Goal: Task Accomplishment & Management: Complete application form

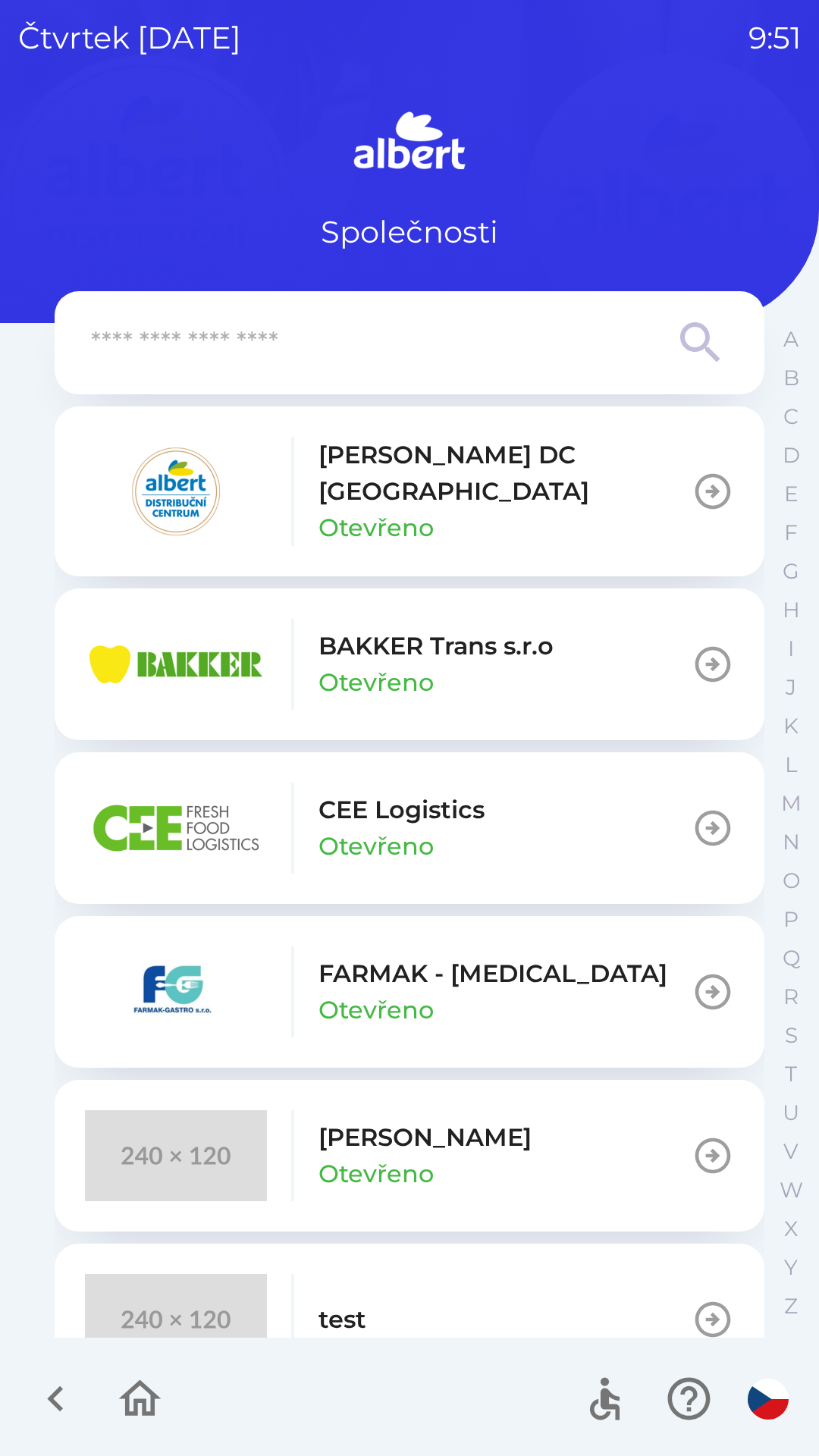
click at [541, 477] on p "[PERSON_NAME] DC [GEOGRAPHIC_DATA]" at bounding box center [505, 472] width 373 height 72
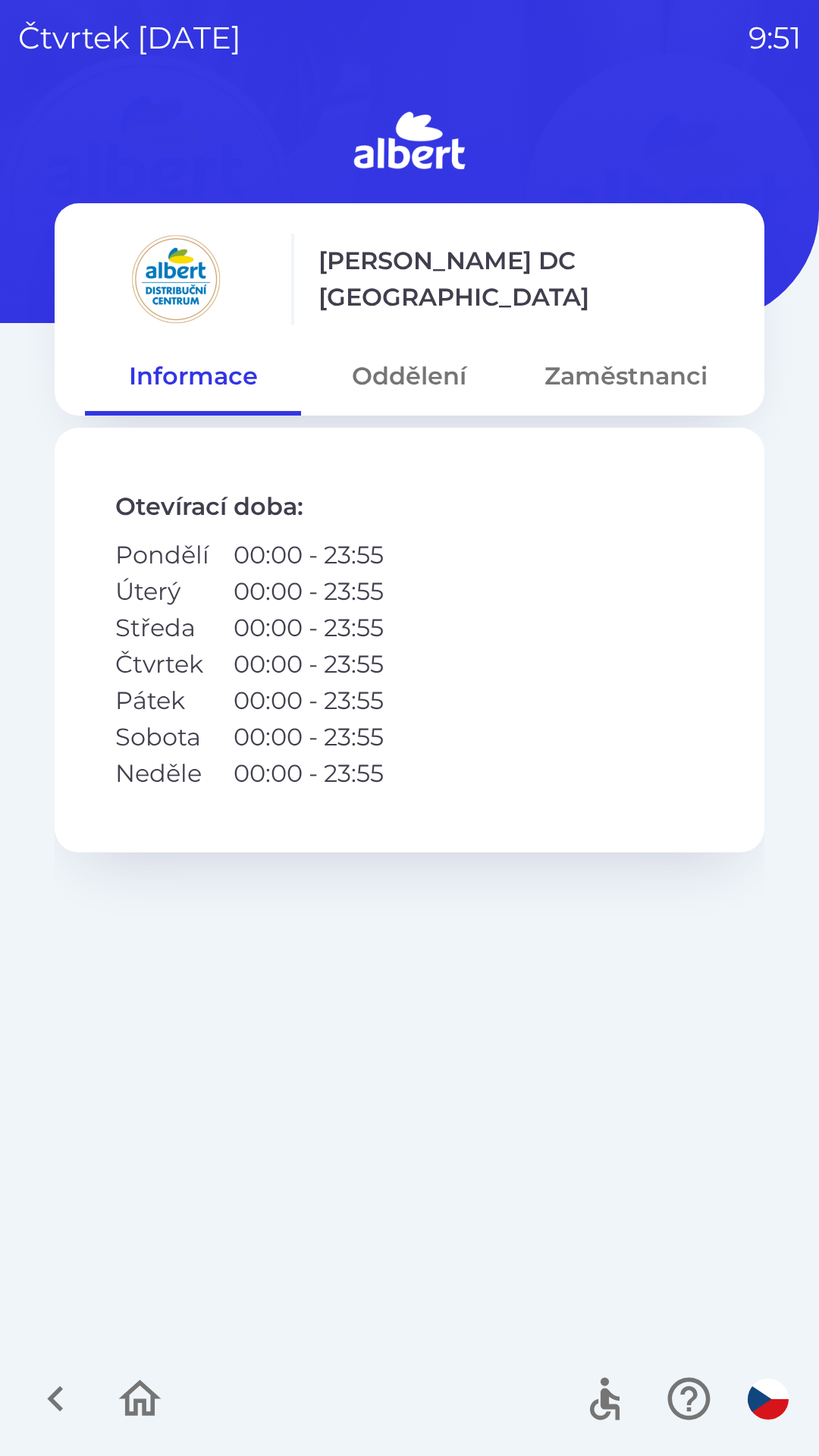
click at [629, 359] on button "Zaměstnanci" at bounding box center [626, 375] width 216 height 55
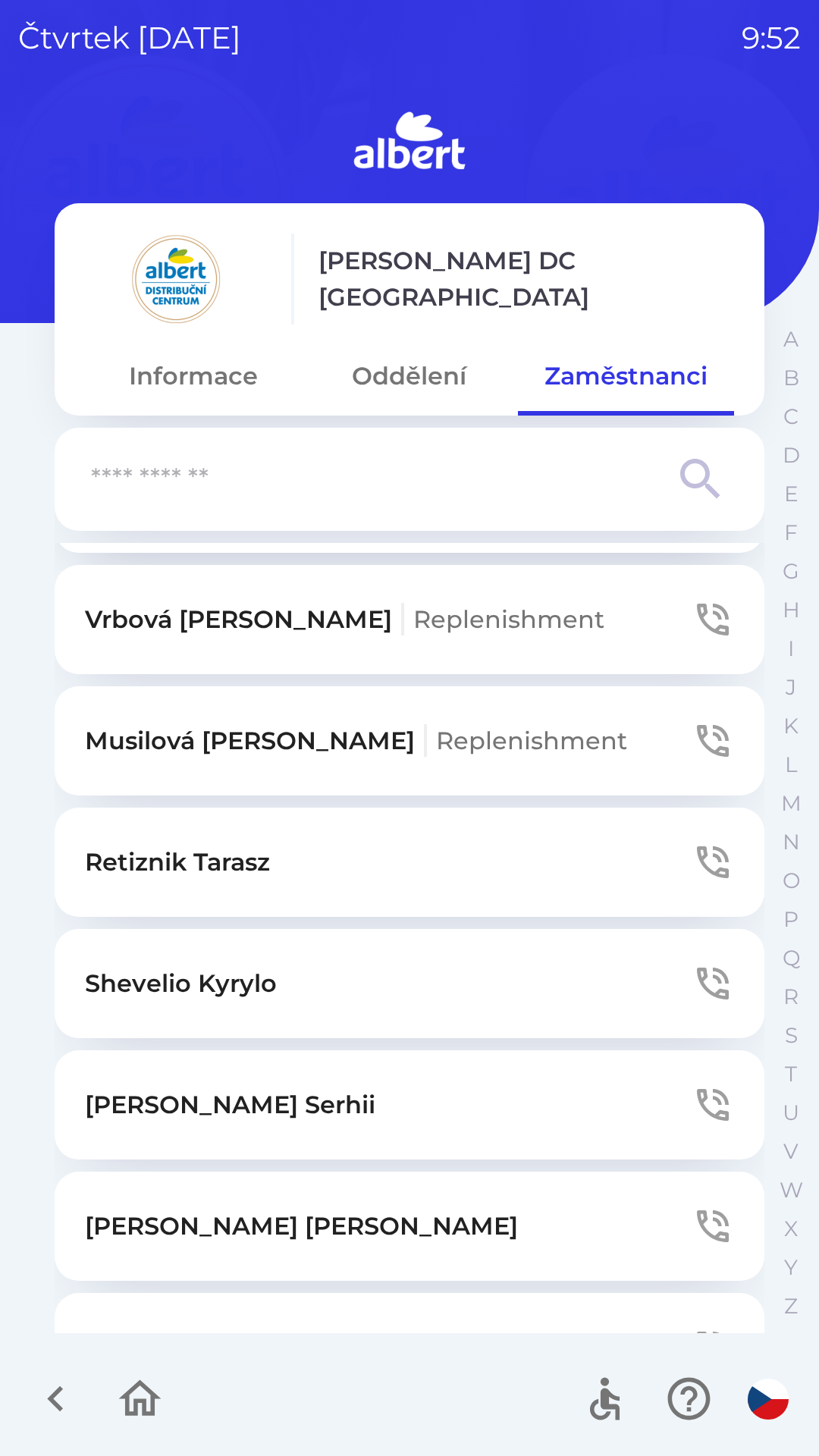
scroll to position [3376, 0]
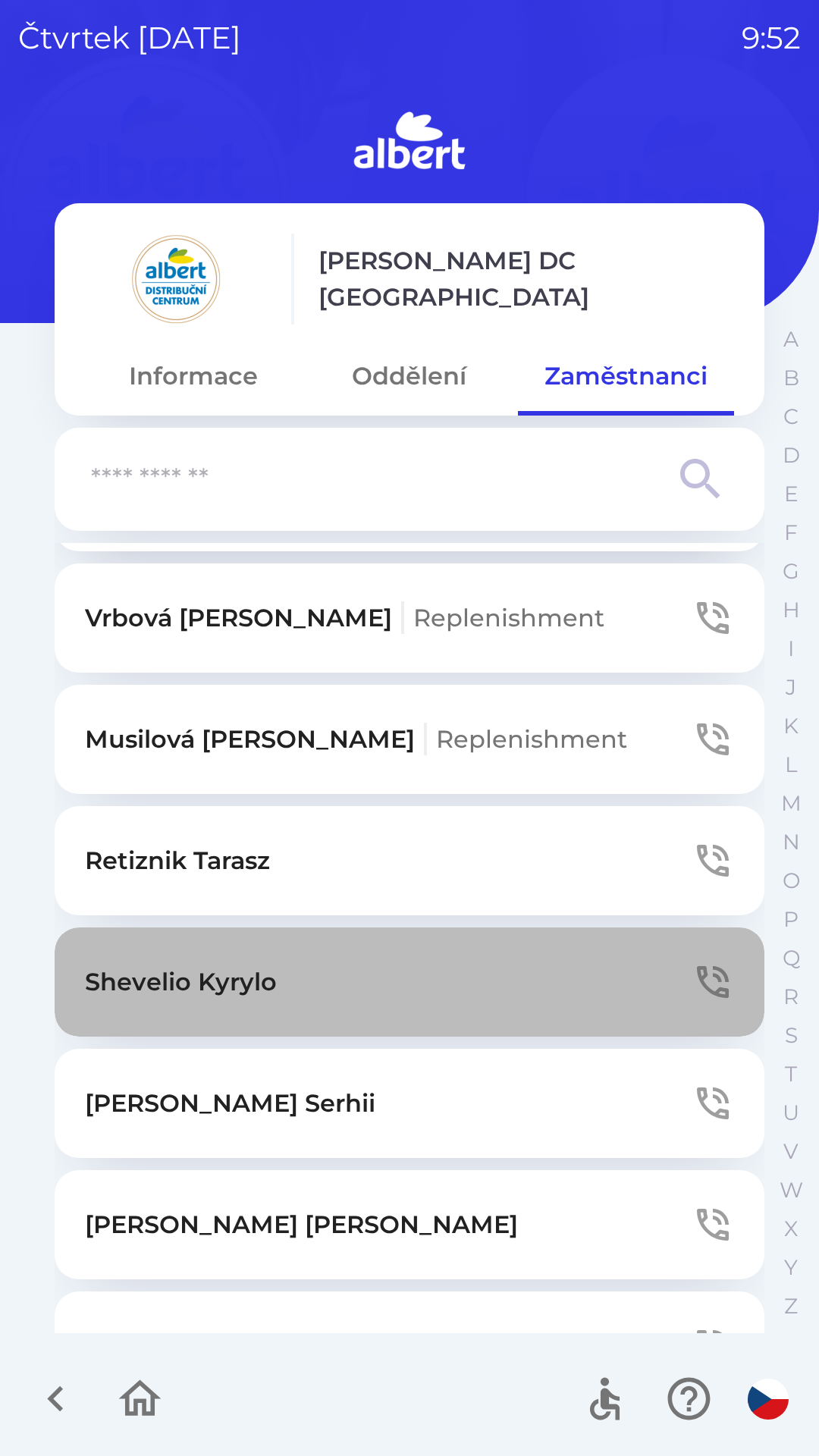
click at [629, 927] on button "[PERSON_NAME]" at bounding box center [409, 982] width 710 height 109
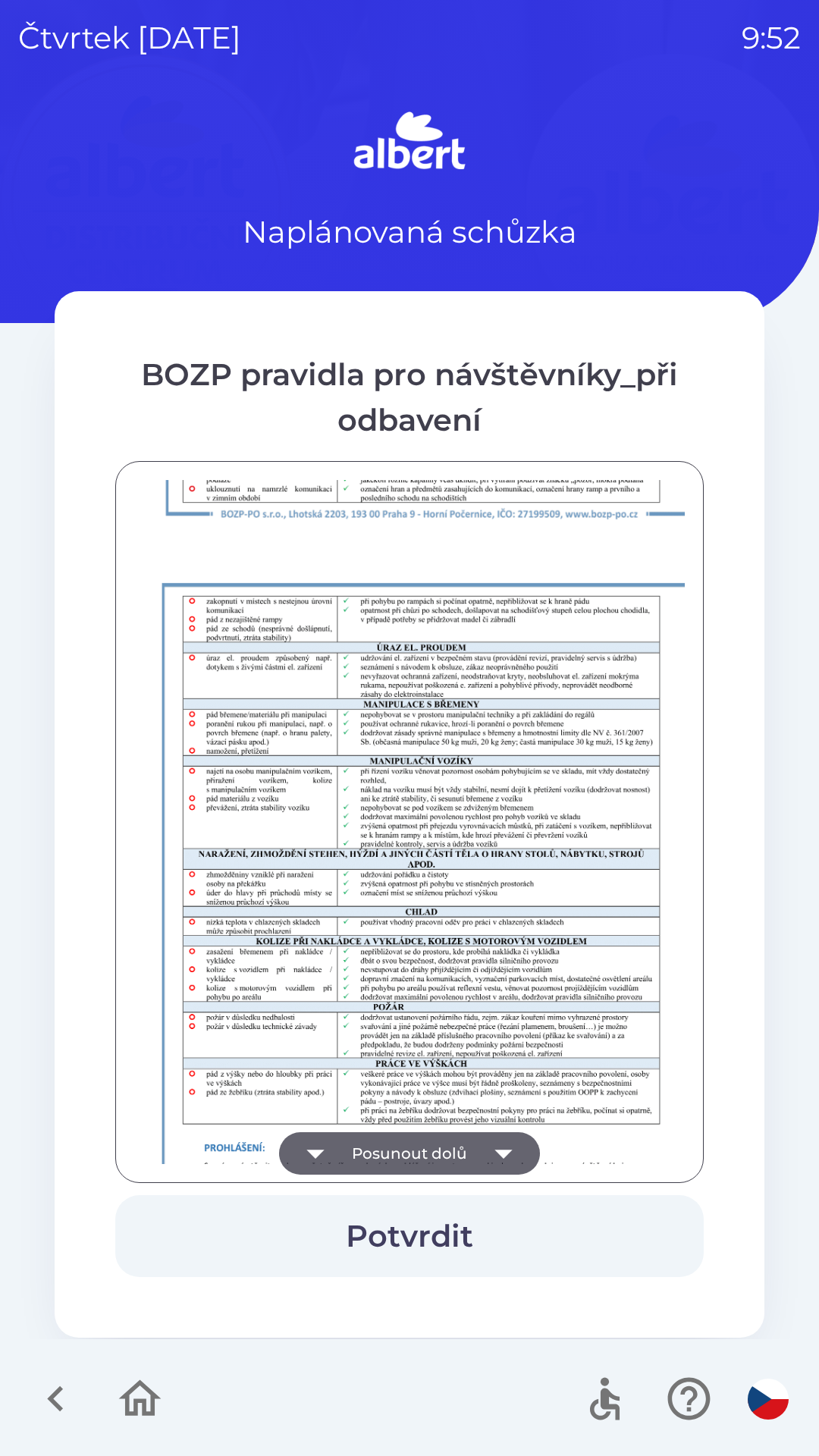
scroll to position [1065, 0]
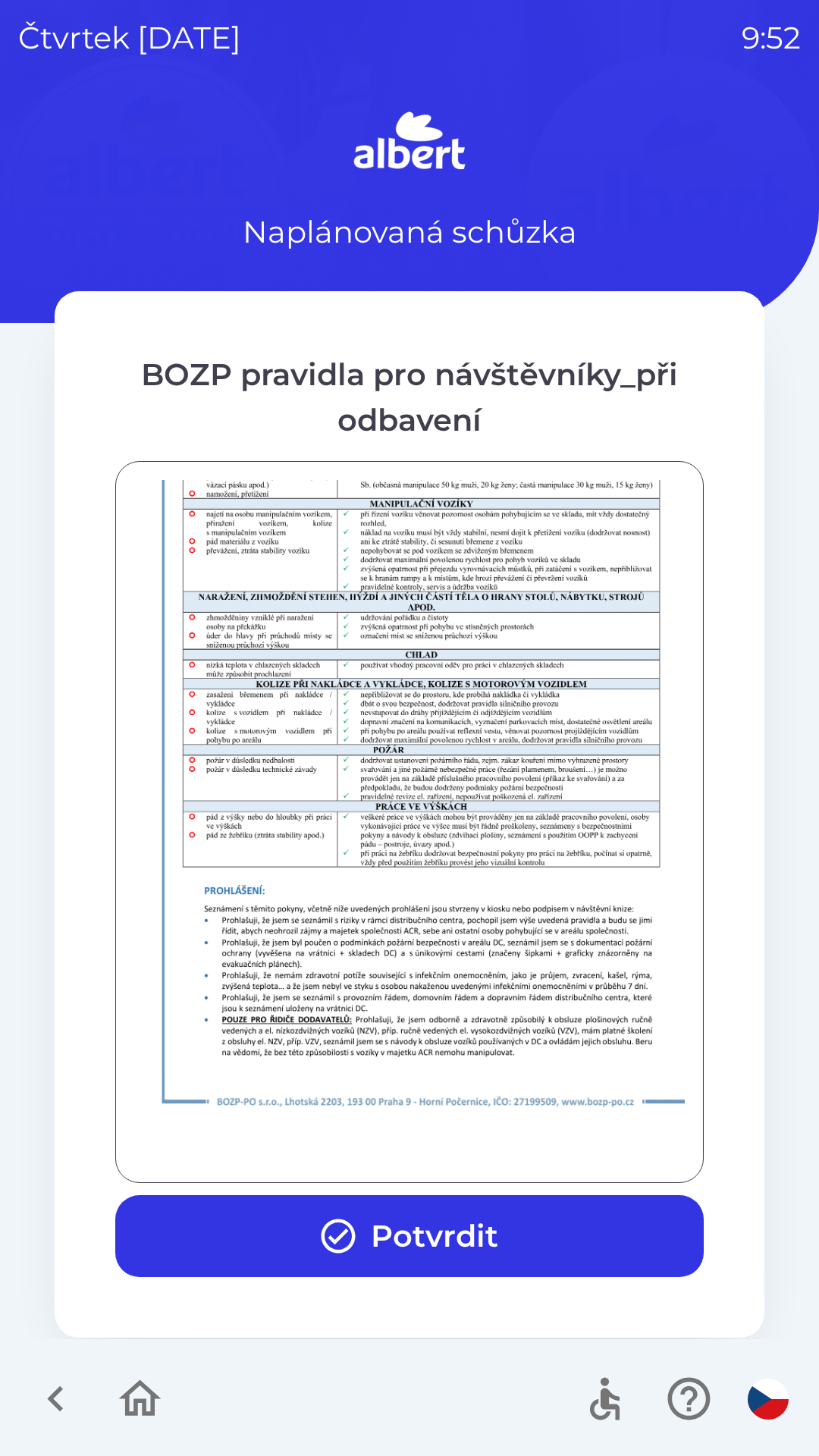
click at [413, 1222] on button "Potvrdit" at bounding box center [409, 1236] width 589 height 82
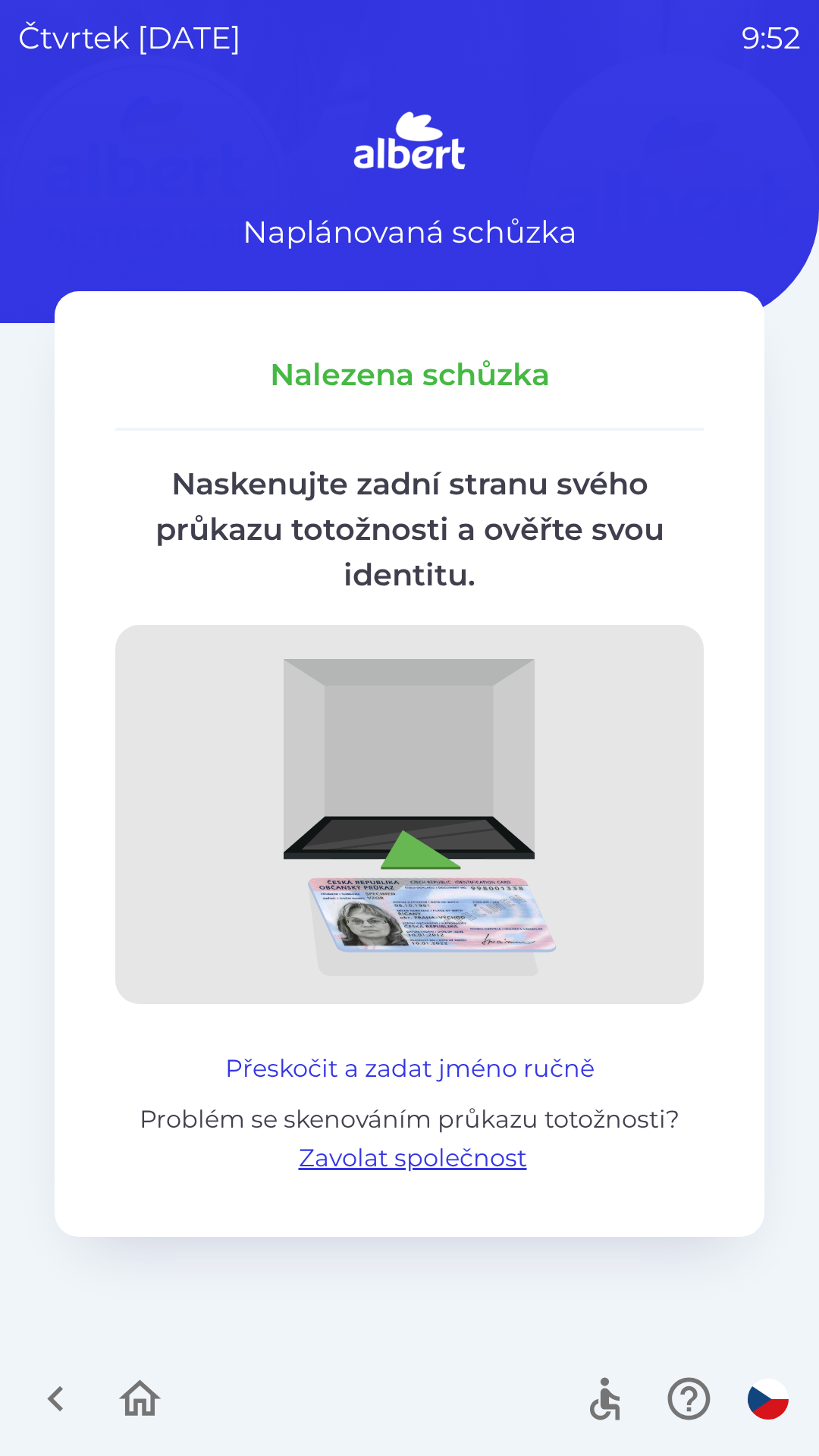
click at [418, 1071] on button "Přeskočit a zadat jméno ručně" at bounding box center [410, 1068] width 381 height 37
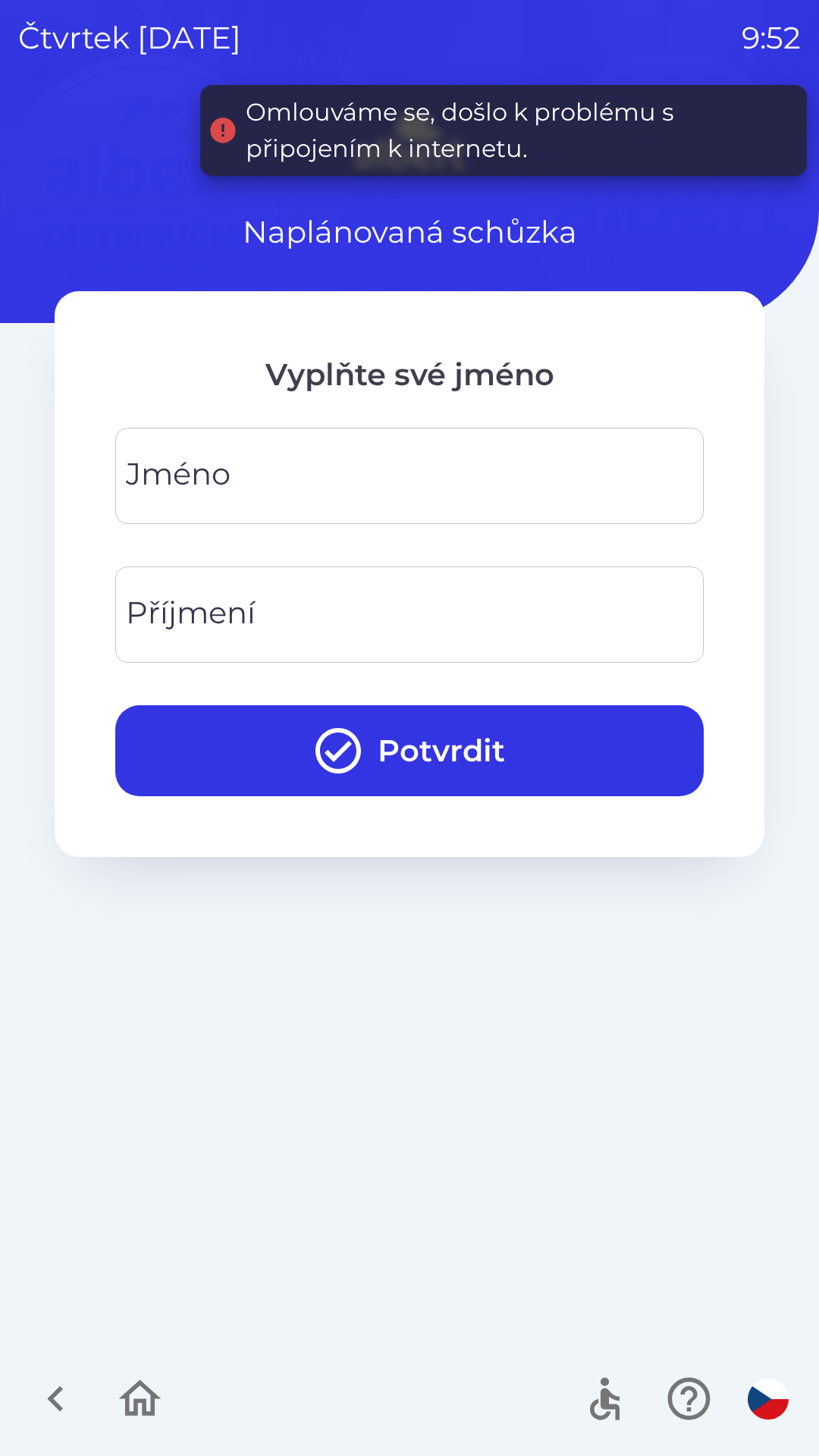
click at [259, 489] on input "Jméno" at bounding box center [409, 475] width 552 height 60
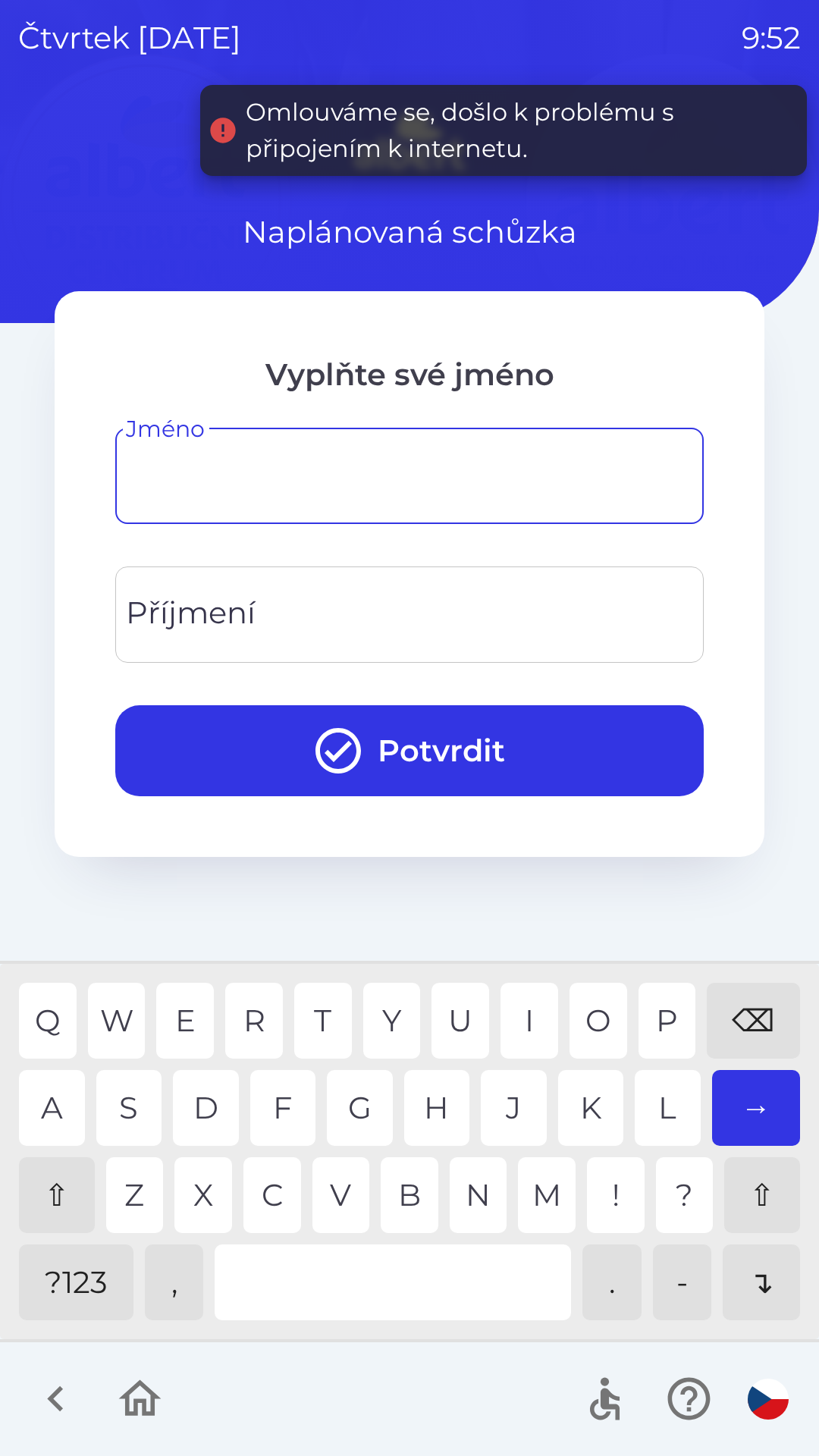
click at [55, 1192] on div "⇧" at bounding box center [57, 1195] width 75 height 75
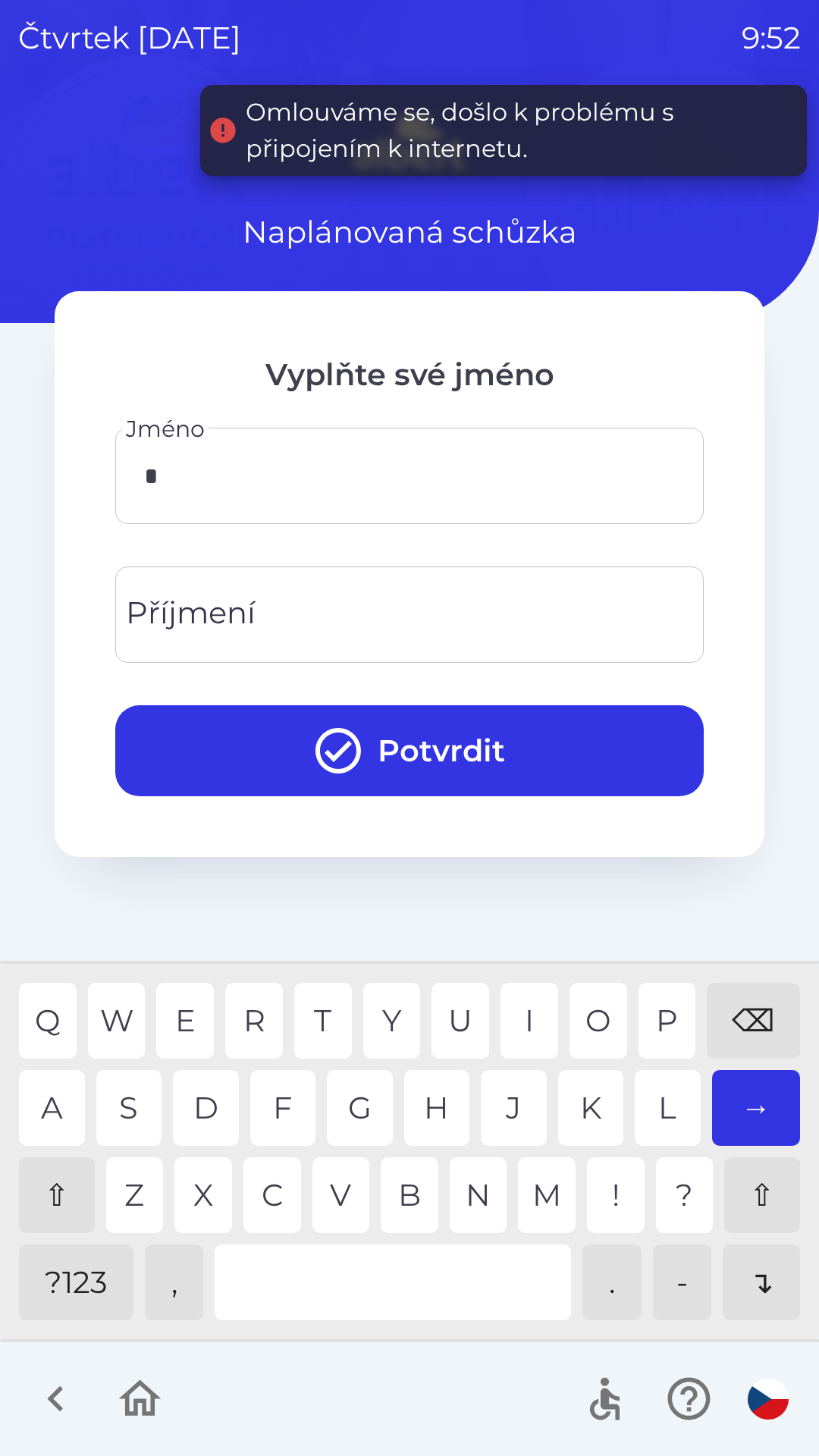
click at [582, 1117] on div "K" at bounding box center [591, 1108] width 66 height 75
type input "******"
click at [294, 614] on input "Příjmení" at bounding box center [409, 614] width 552 height 60
click at [339, 1191] on div "V" at bounding box center [341, 1195] width 58 height 75
click at [517, 1008] on div "I" at bounding box center [529, 1020] width 58 height 75
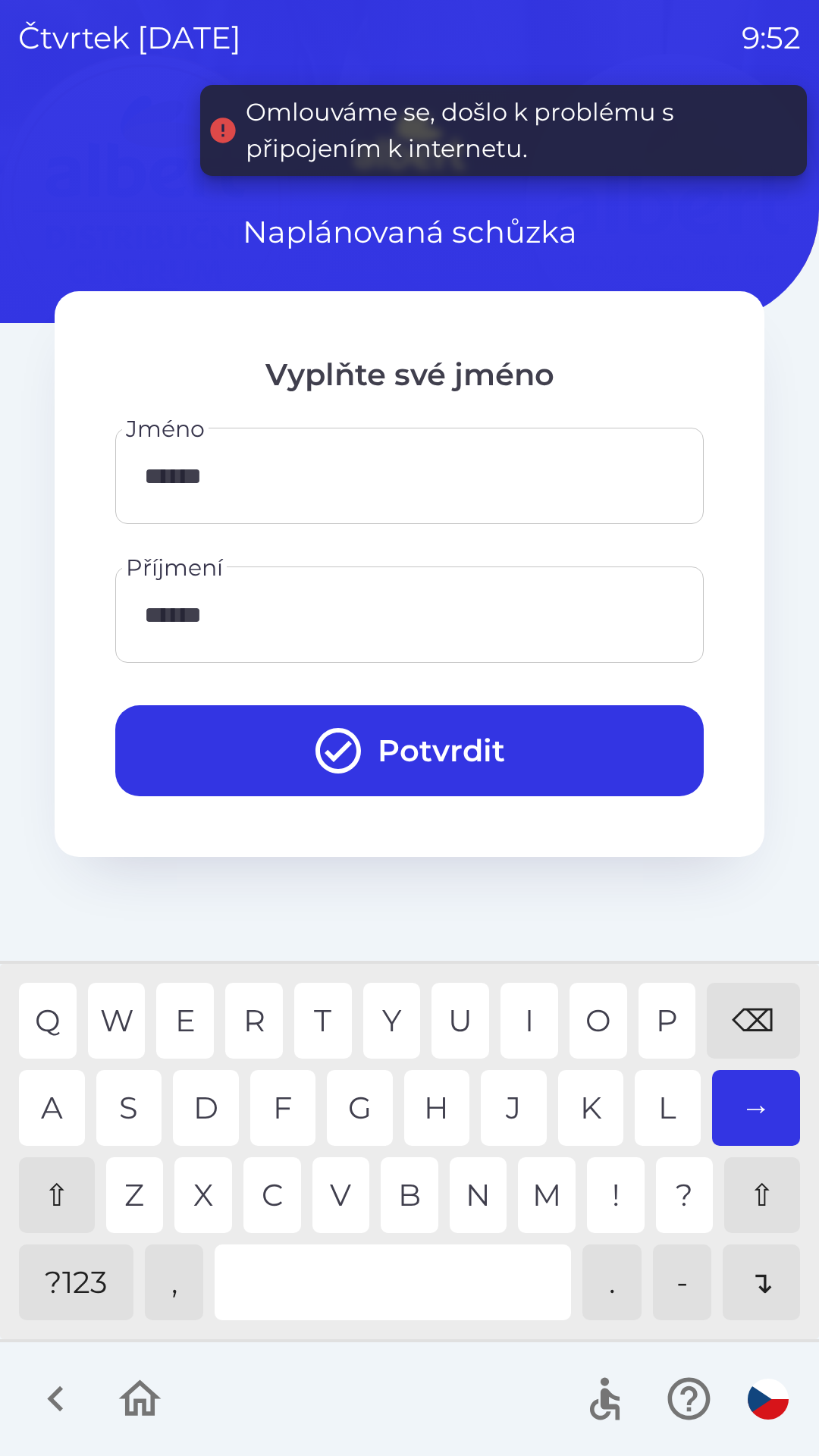
click at [56, 1100] on div "A" at bounding box center [52, 1108] width 66 height 75
click at [579, 1016] on div "O" at bounding box center [599, 1020] width 58 height 75
type input "*********"
click at [431, 739] on button "Potvrdit" at bounding box center [409, 750] width 589 height 91
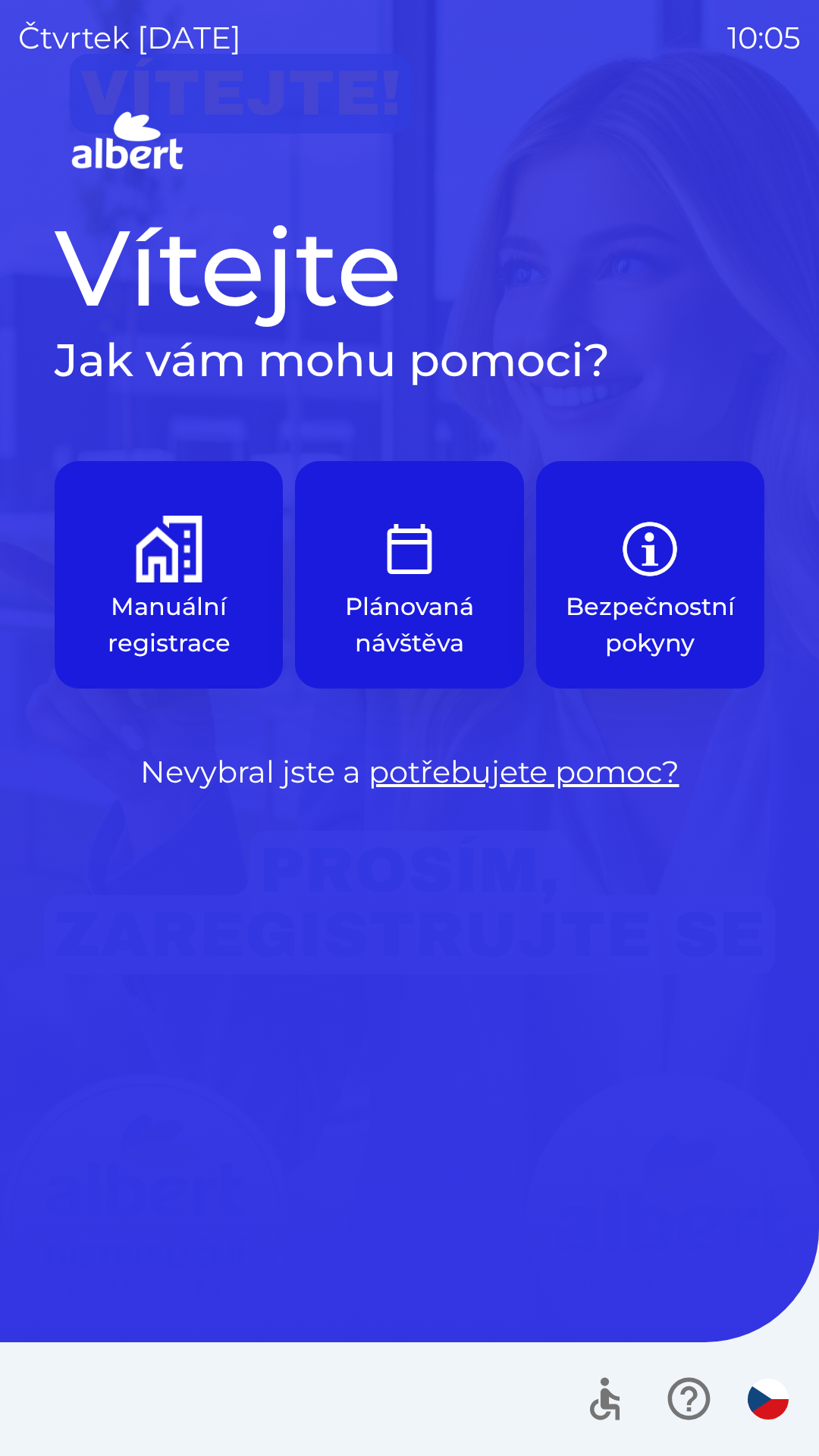
click at [181, 577] on img "button" at bounding box center [169, 548] width 67 height 66
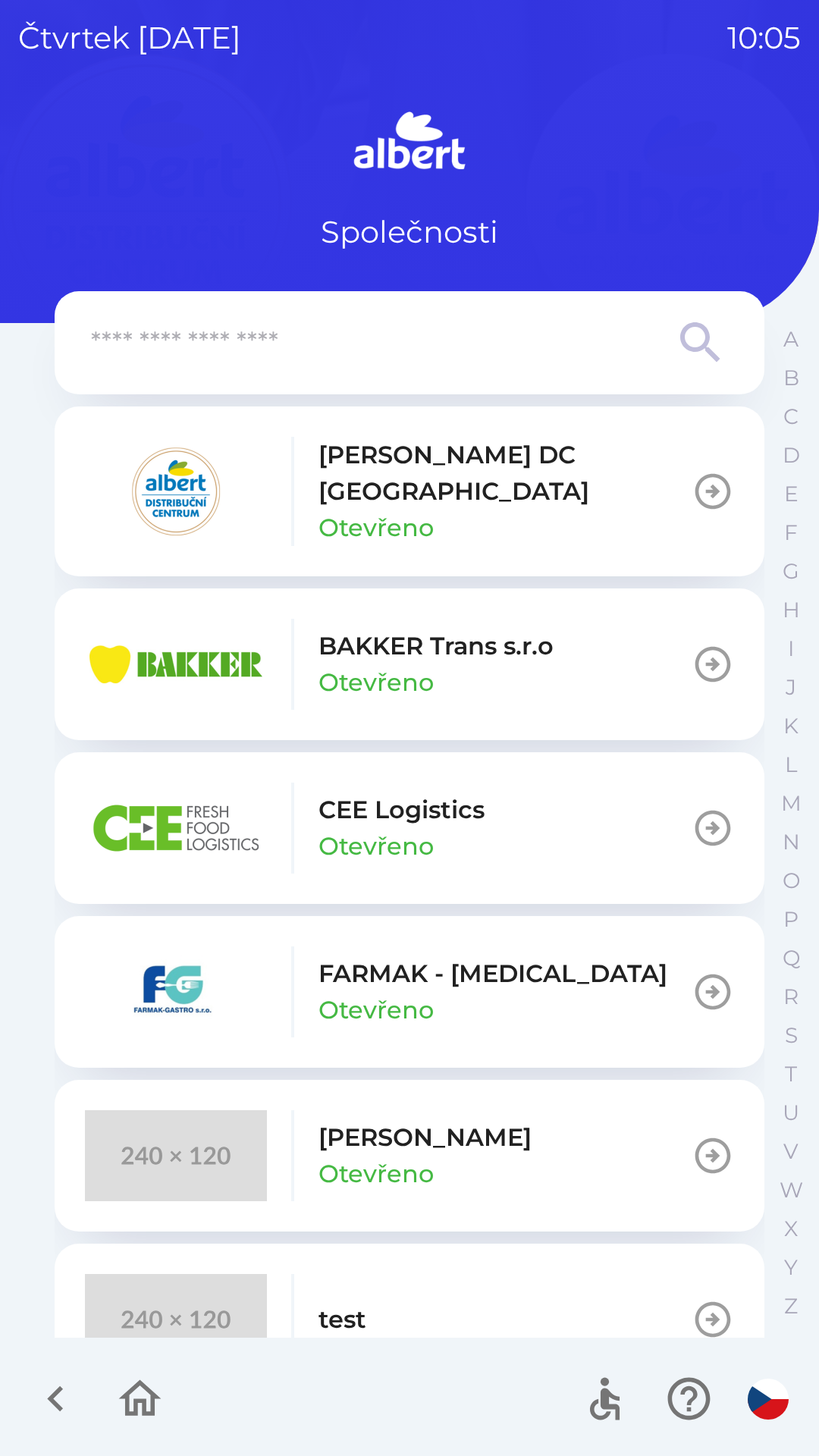
click at [564, 1147] on button "[PERSON_NAME] Otevřeno" at bounding box center [409, 1155] width 710 height 152
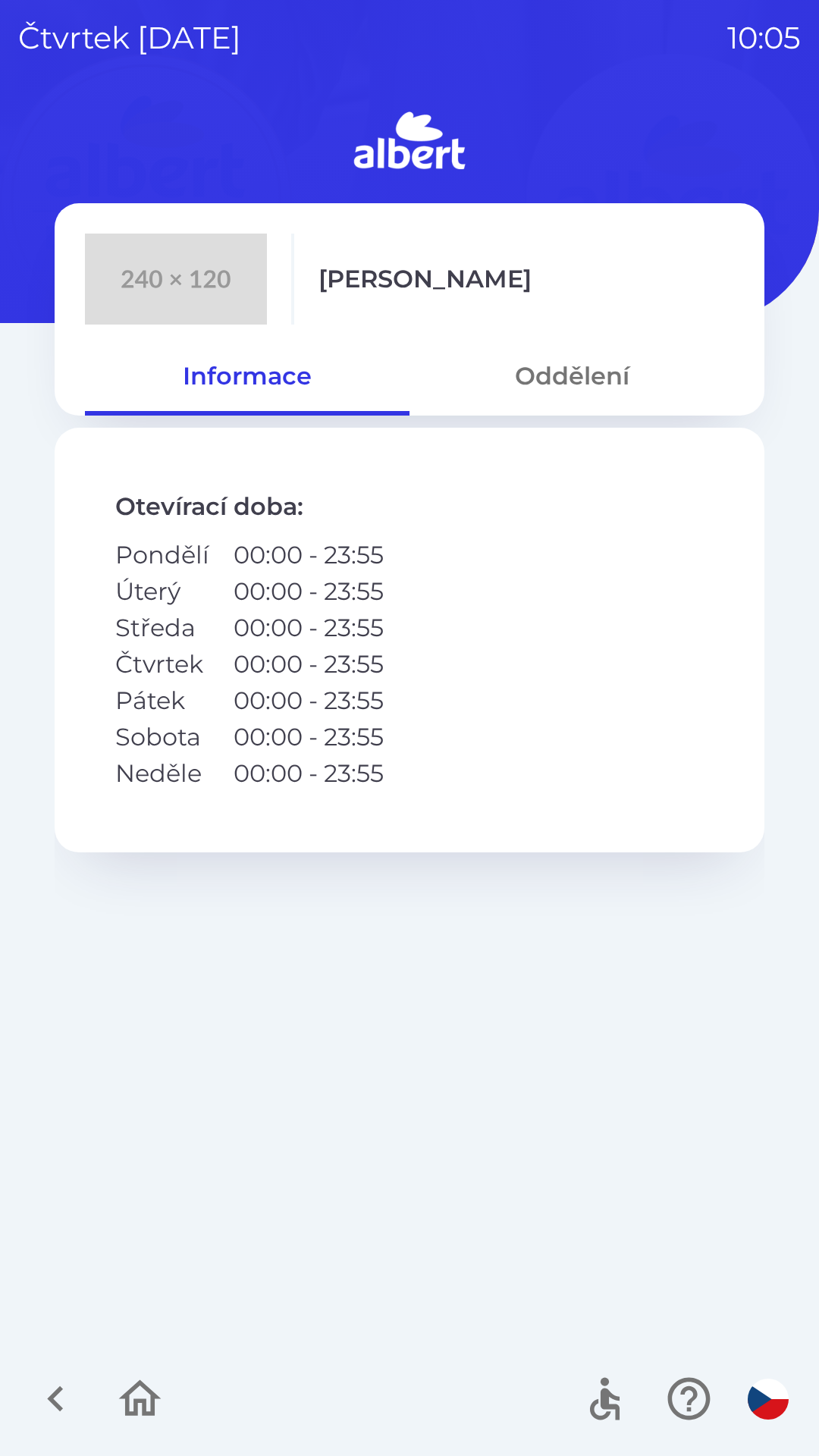
click at [586, 357] on button "Oddělení" at bounding box center [572, 375] width 325 height 55
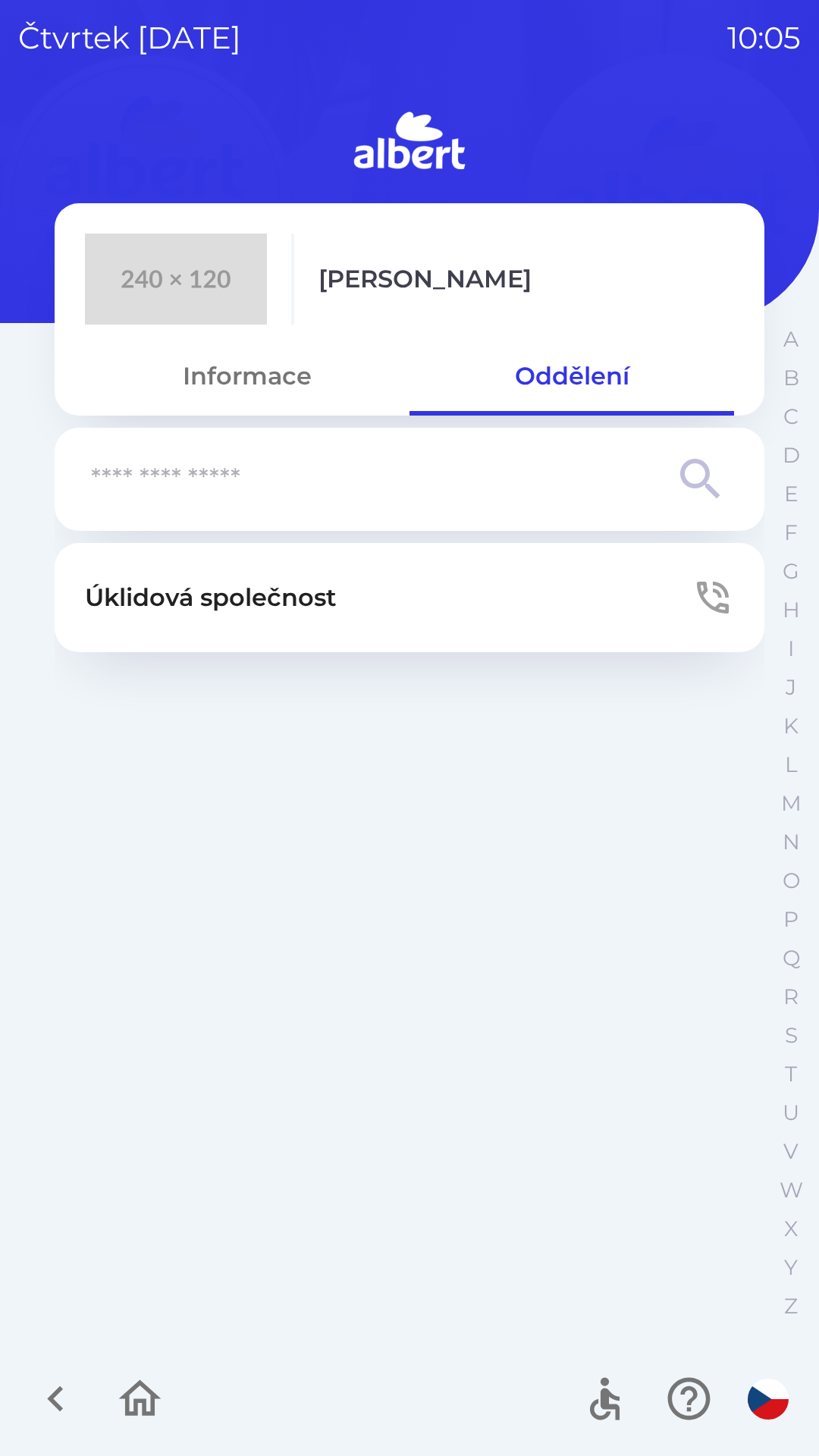
click at [737, 576] on button "Úklidová společnost" at bounding box center [409, 597] width 710 height 109
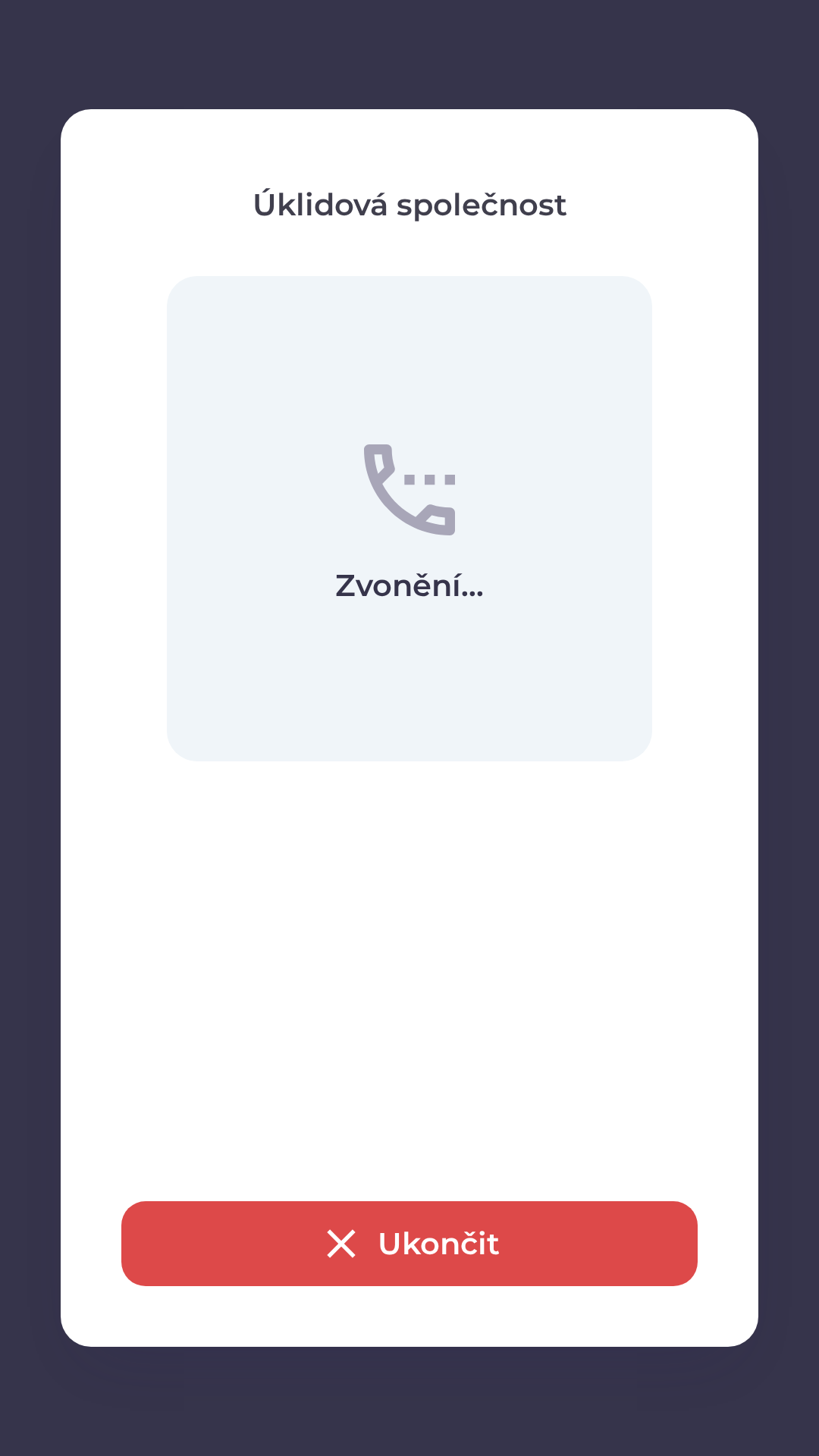
click at [705, 598] on div "Úklidová společnost Zvonění... Ukončit" at bounding box center [409, 728] width 698 height 1238
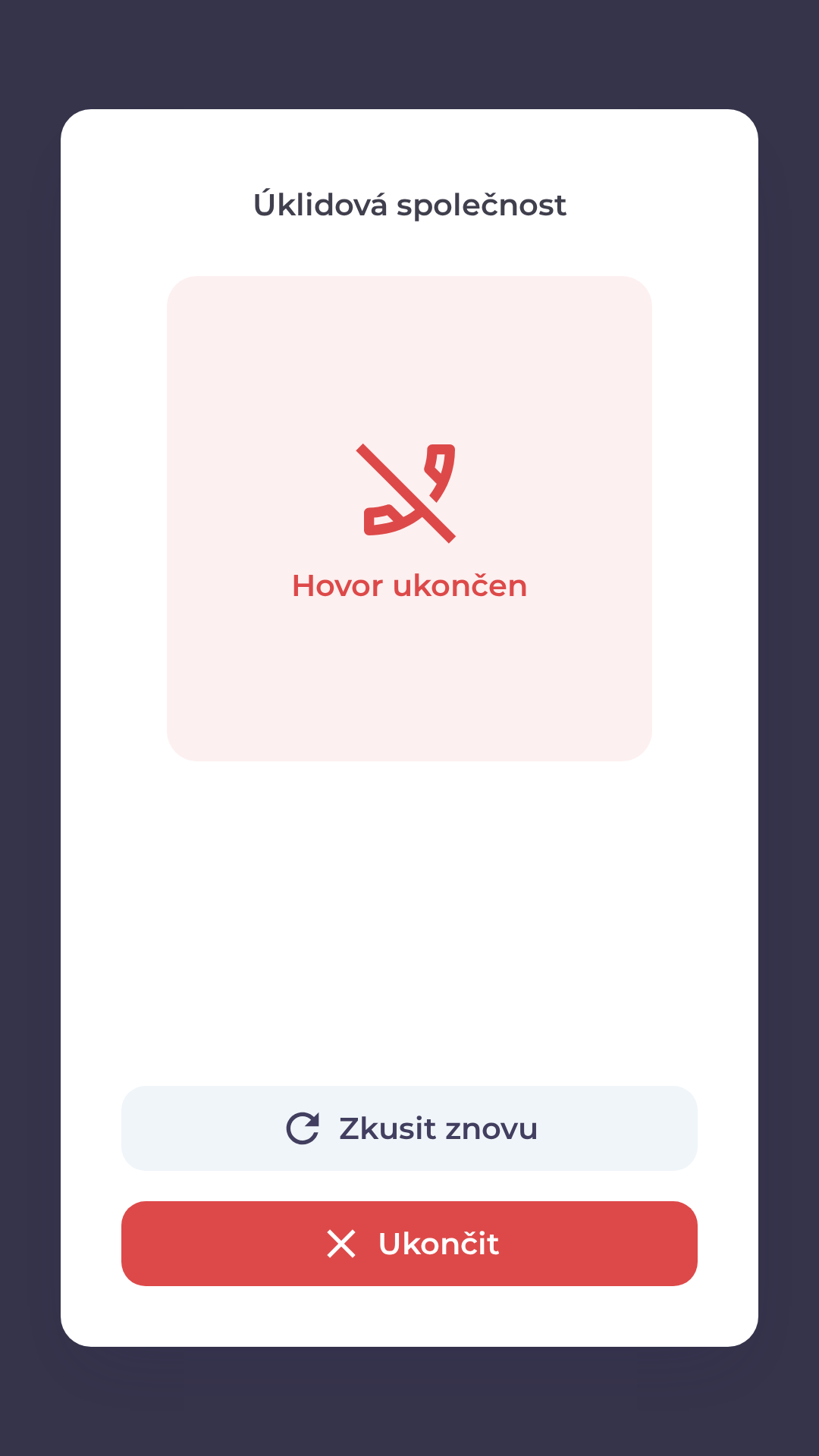
click at [551, 1237] on button "Ukončit" at bounding box center [409, 1244] width 577 height 85
